Goal: Transaction & Acquisition: Complete application form

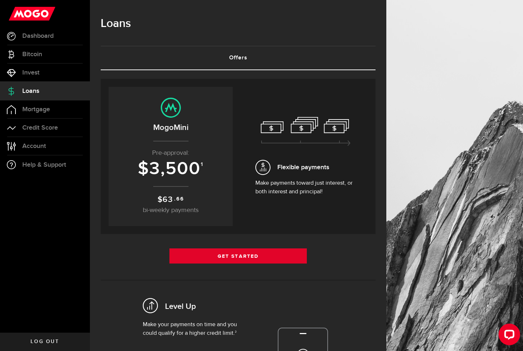
click at [256, 258] on link "Get Started" at bounding box center [237, 255] width 137 height 15
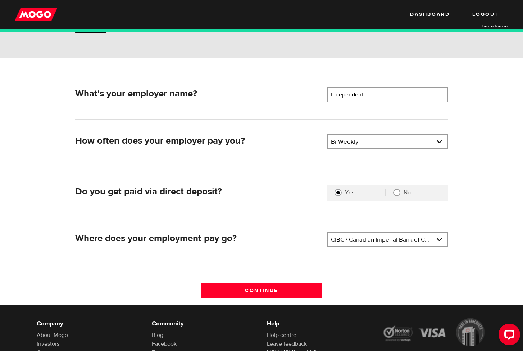
scroll to position [68, 0]
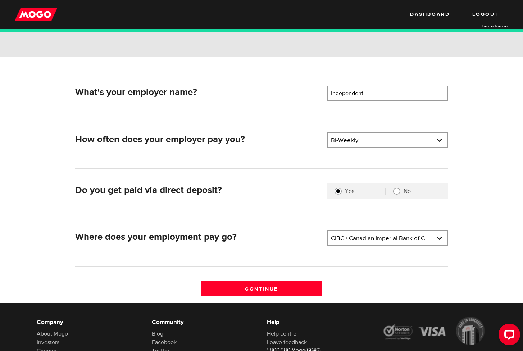
click at [396, 191] on input "No" at bounding box center [396, 190] width 7 height 7
radio input "true"
click at [440, 235] on link at bounding box center [387, 238] width 119 height 14
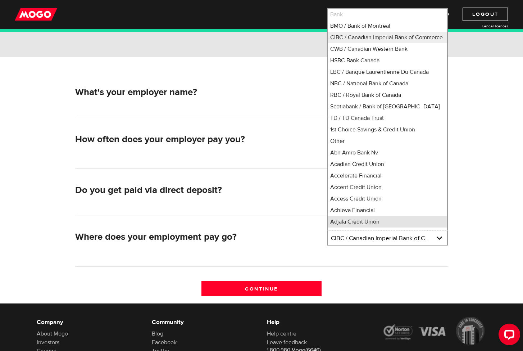
scroll to position [6, 0]
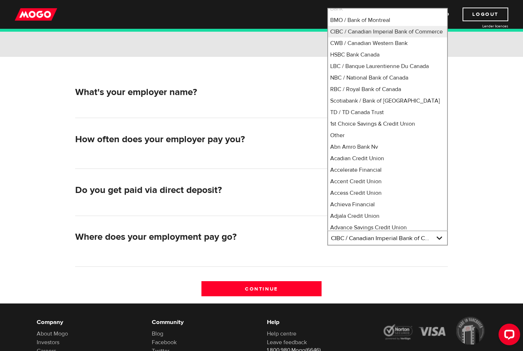
click at [289, 231] on div "Where does your employment pay go?" at bounding box center [198, 239] width 253 height 18
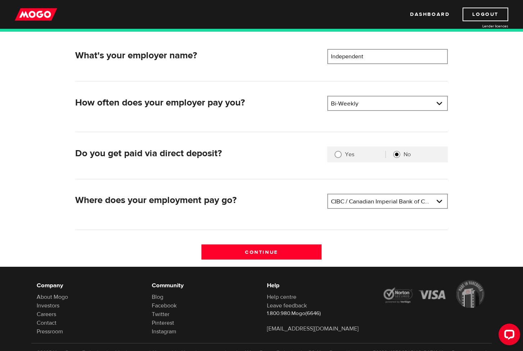
scroll to position [99, 0]
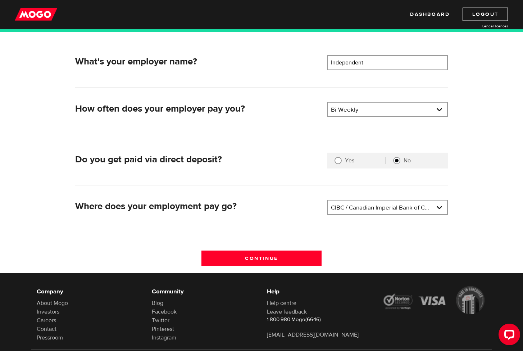
click at [338, 162] on input "Yes" at bounding box center [338, 160] width 7 height 7
radio input "true"
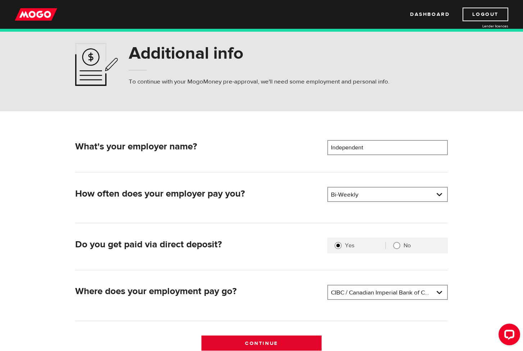
scroll to position [13, 0]
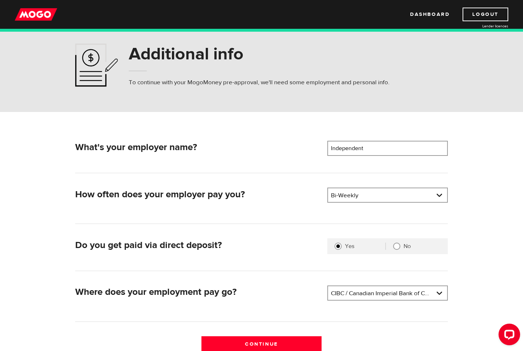
click at [398, 246] on input "No" at bounding box center [396, 245] width 7 height 7
radio input "true"
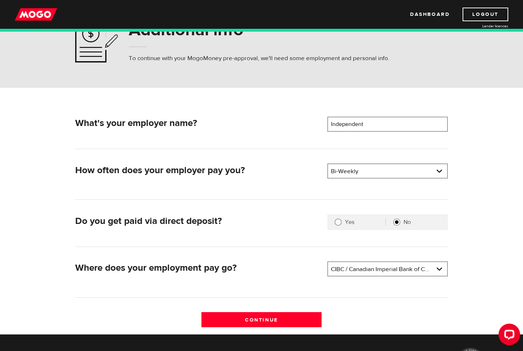
scroll to position [38, 0]
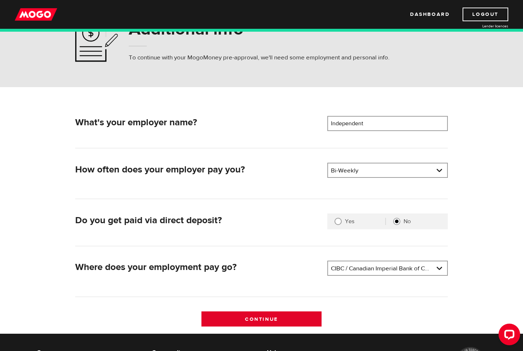
click at [303, 320] on input "Continue" at bounding box center [261, 318] width 121 height 15
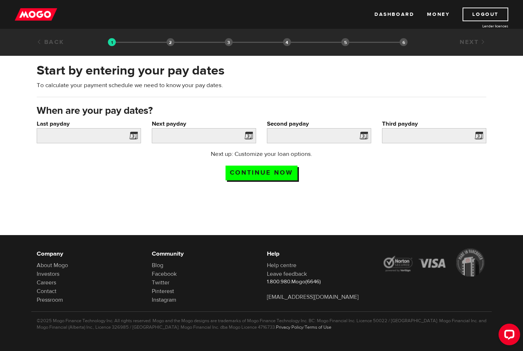
click at [131, 136] on span at bounding box center [132, 137] width 11 height 12
click at [107, 137] on input "Last payday" at bounding box center [89, 135] width 104 height 15
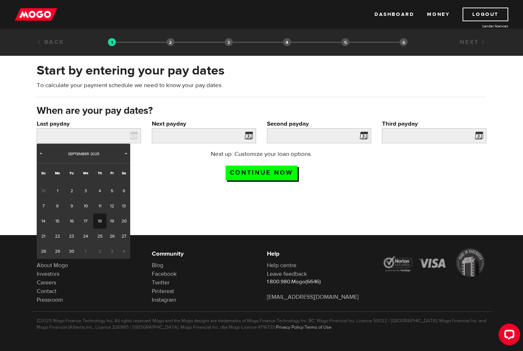
click at [101, 220] on link "18" at bounding box center [99, 220] width 13 height 15
type input "[DATE]"
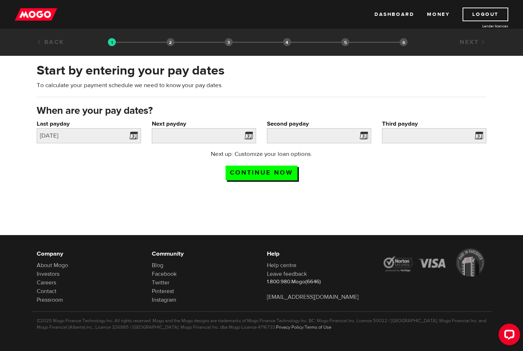
click at [250, 135] on span at bounding box center [247, 137] width 11 height 12
click at [247, 135] on span at bounding box center [247, 137] width 11 height 12
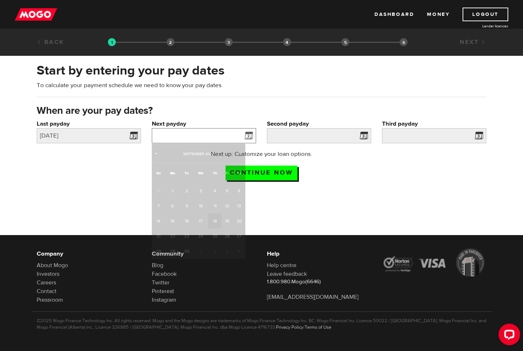
click at [232, 132] on input "Next payday" at bounding box center [204, 135] width 104 height 15
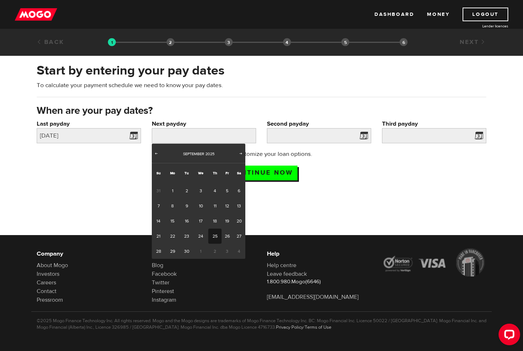
click at [216, 231] on link "25" at bounding box center [214, 235] width 13 height 15
type input "[DATE]"
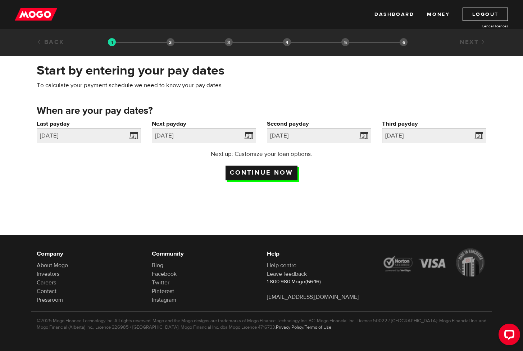
click at [271, 177] on input "Continue now" at bounding box center [262, 172] width 72 height 15
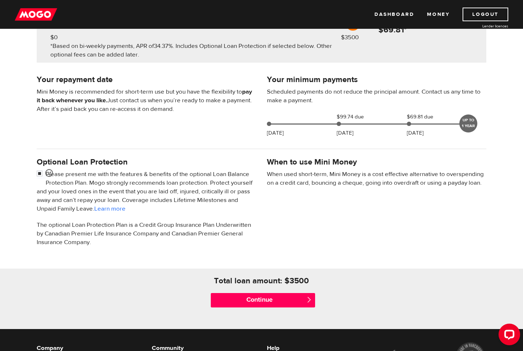
scroll to position [114, 0]
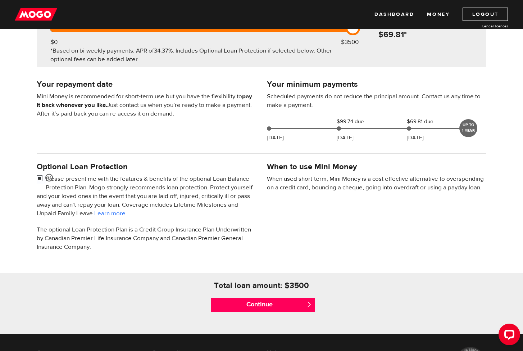
click at [39, 179] on input "checkbox" at bounding box center [41, 178] width 9 height 9
checkbox input "false"
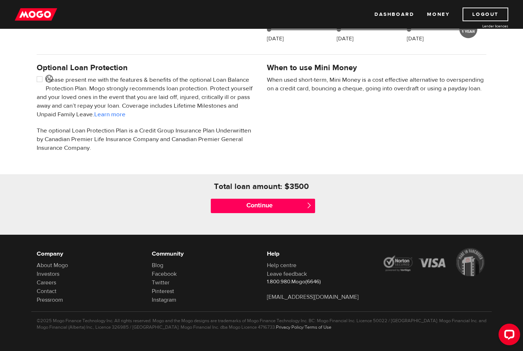
scroll to position [214, 0]
click at [270, 208] on input "Continue" at bounding box center [263, 206] width 104 height 14
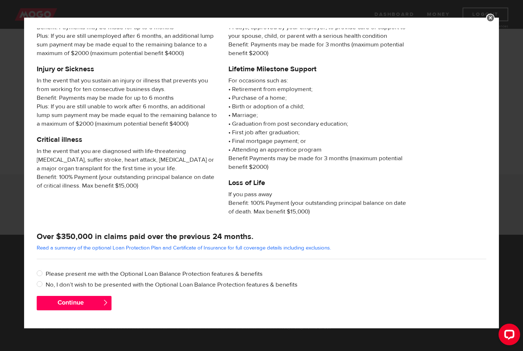
scroll to position [48, 0]
click at [39, 282] on input "No, I don’t wish to be presented with the Optional Loan Balance Protection feat…" at bounding box center [41, 284] width 9 height 9
radio input "true"
click at [95, 302] on button "Continue" at bounding box center [74, 303] width 75 height 14
